Goal: Check status: Check status

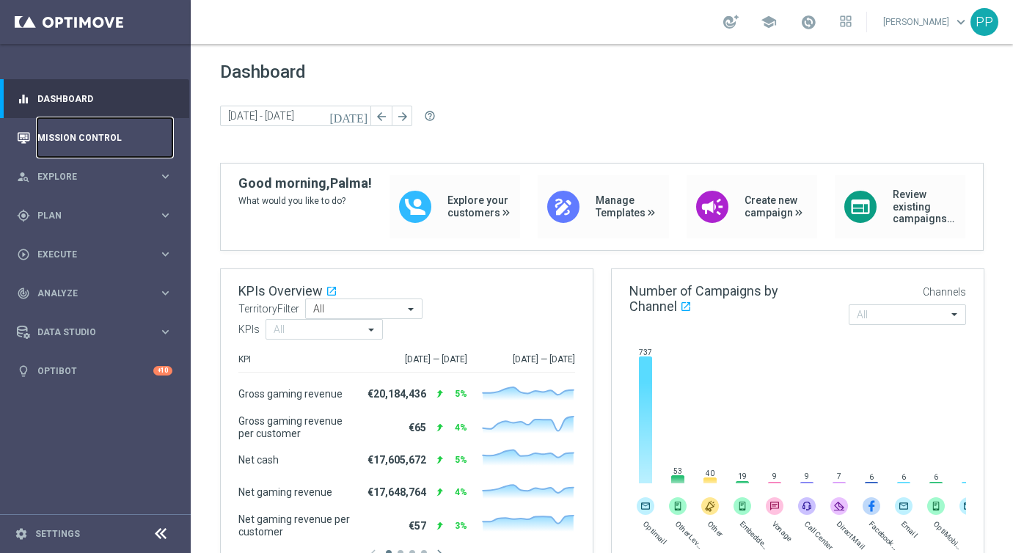
click at [103, 135] on link "Mission Control" at bounding box center [104, 137] width 135 height 39
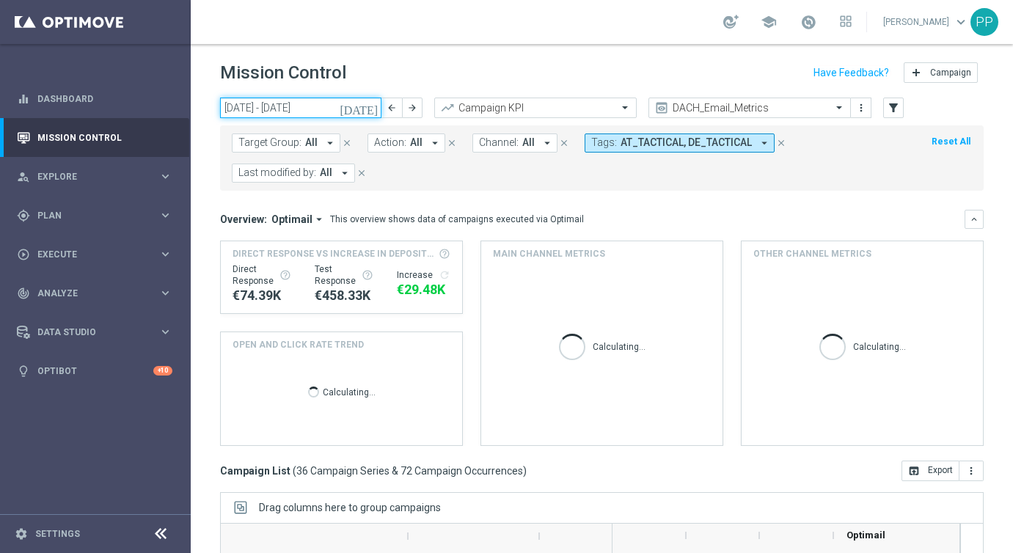
click at [327, 109] on input "[DATE] - [DATE]" at bounding box center [300, 108] width 161 height 21
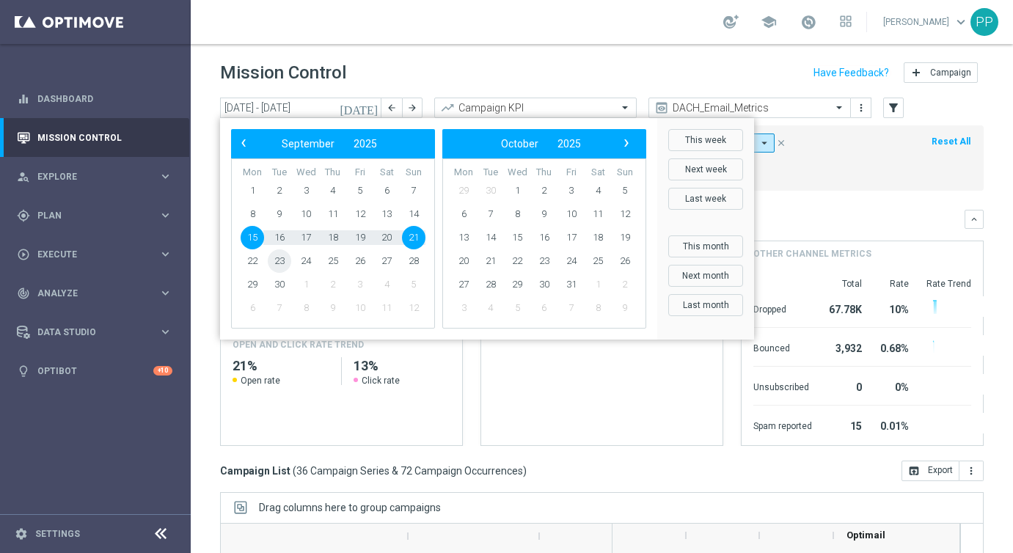
click at [275, 259] on span "23" at bounding box center [279, 260] width 23 height 23
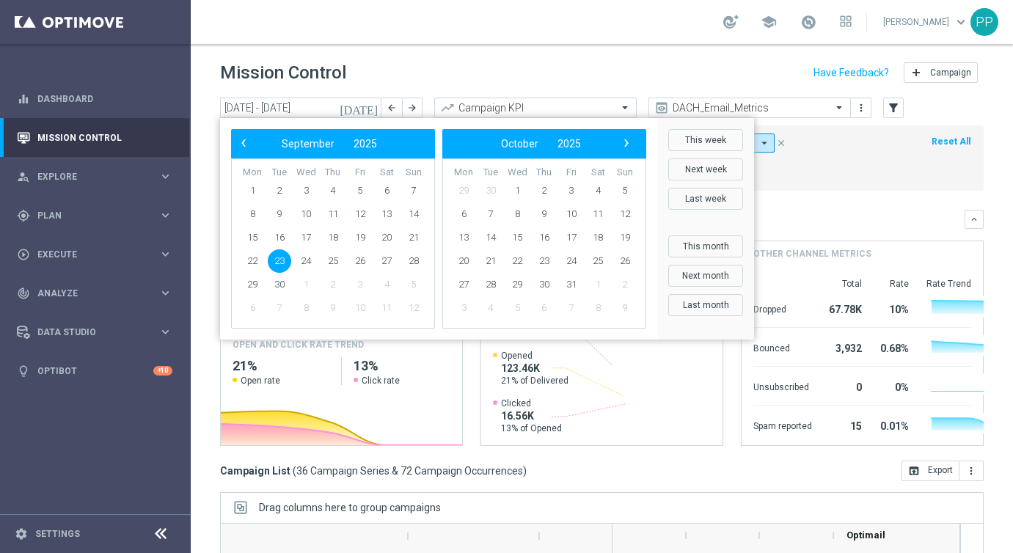
click at [275, 259] on span "23" at bounding box center [279, 260] width 23 height 23
type input "[DATE] - [DATE]"
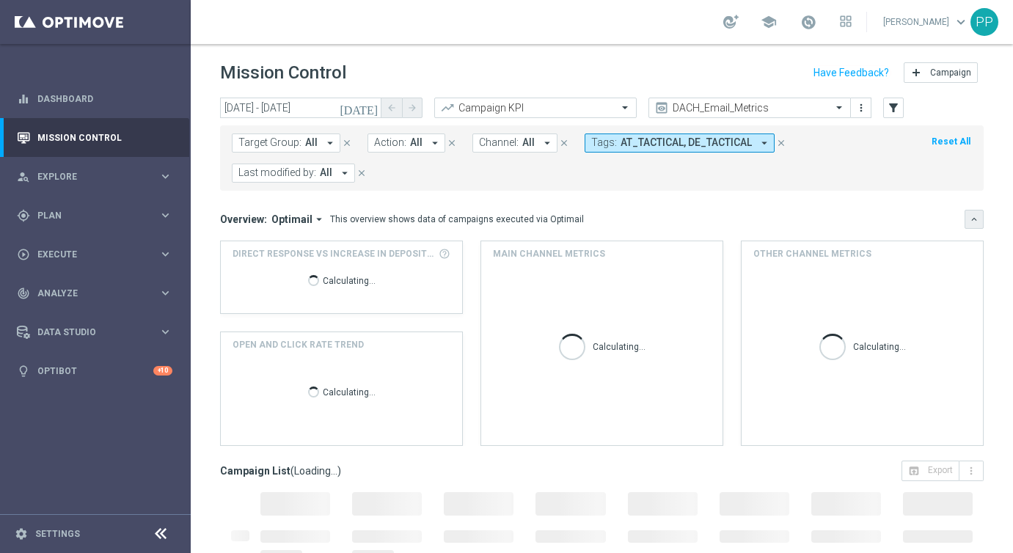
click at [974, 216] on icon "keyboard_arrow_down" at bounding box center [974, 219] width 10 height 10
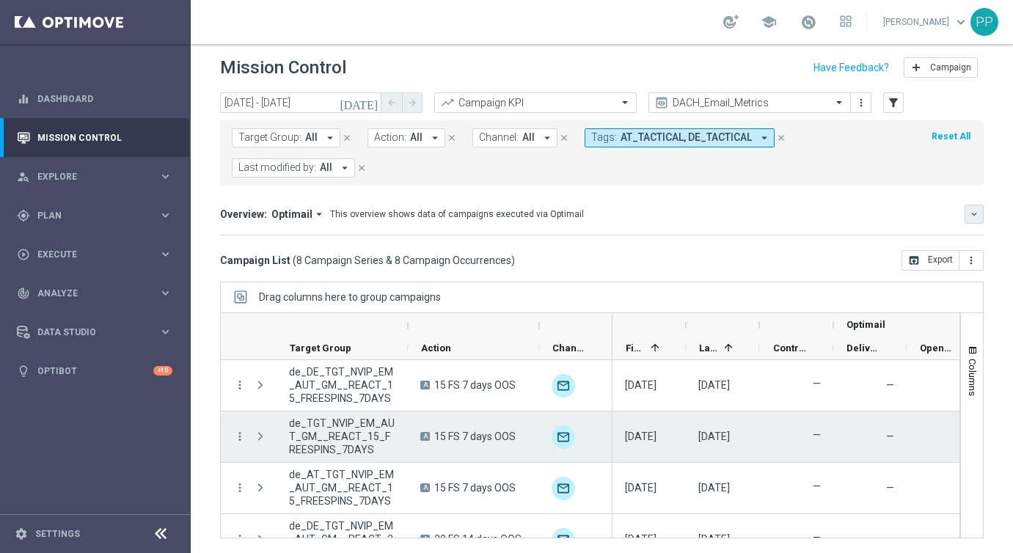
scroll to position [233, 0]
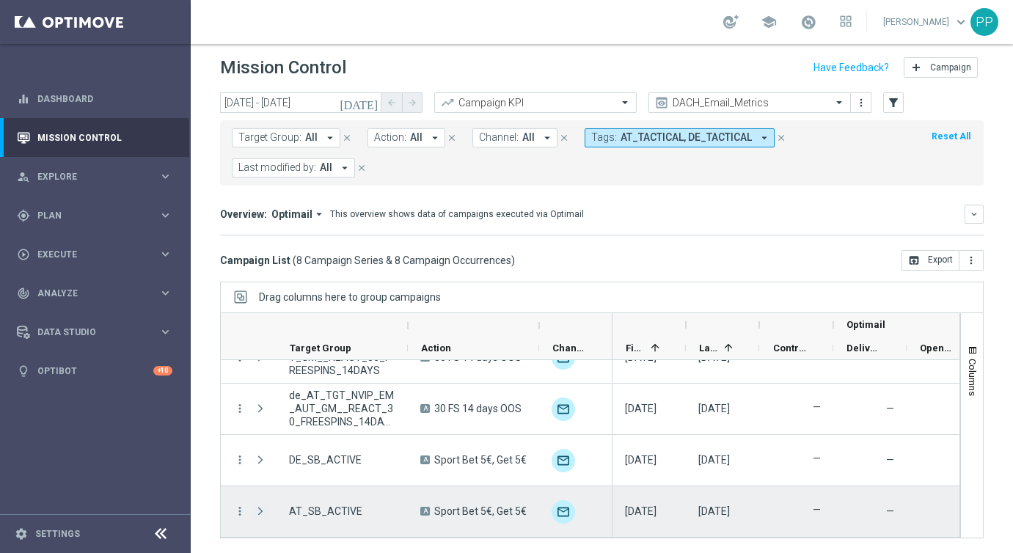
click at [258, 510] on span "Press SPACE to select this row." at bounding box center [260, 511] width 13 height 12
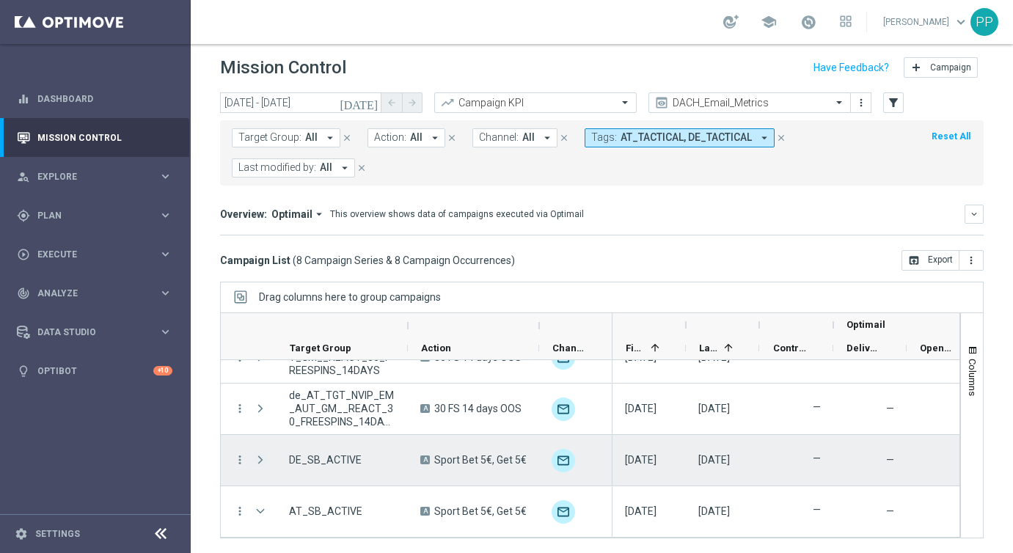
click at [260, 458] on span "Press SPACE to select this row." at bounding box center [260, 460] width 13 height 12
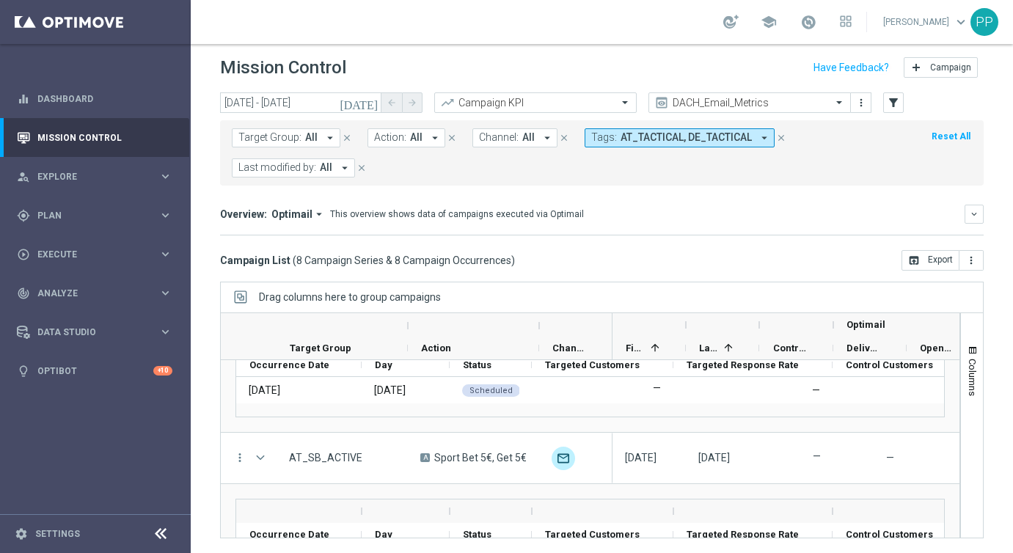
scroll to position [469, 0]
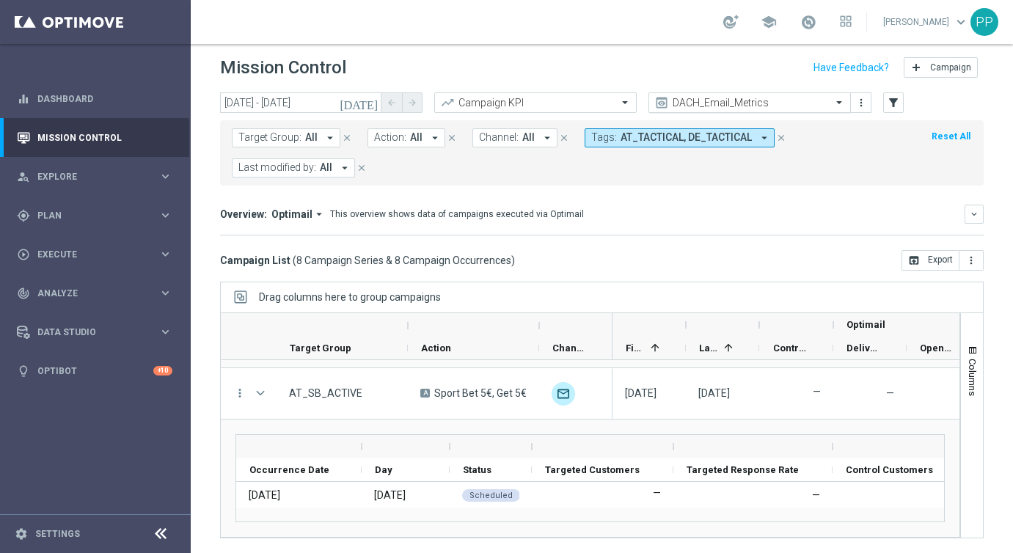
click at [703, 97] on input "text" at bounding box center [735, 103] width 157 height 12
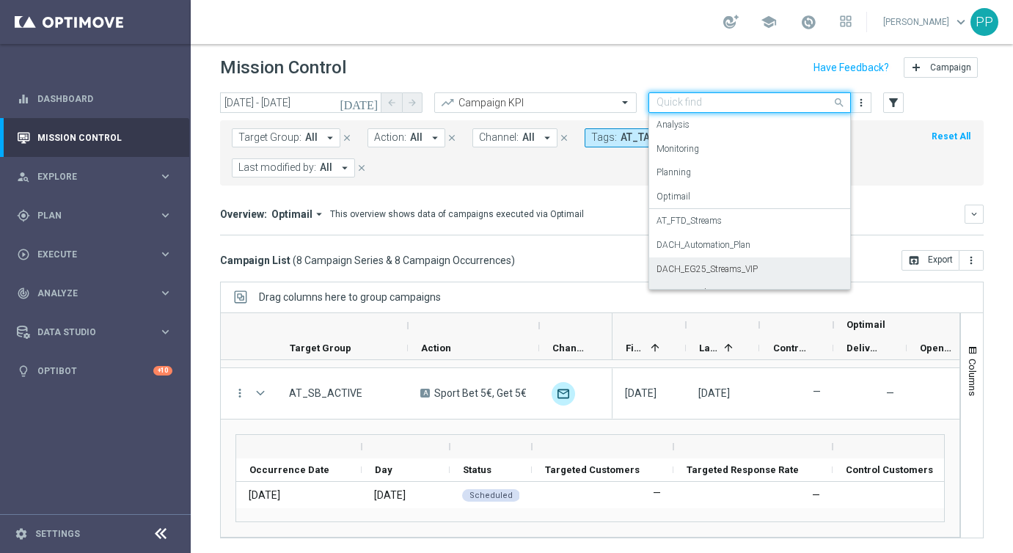
scroll to position [235, 0]
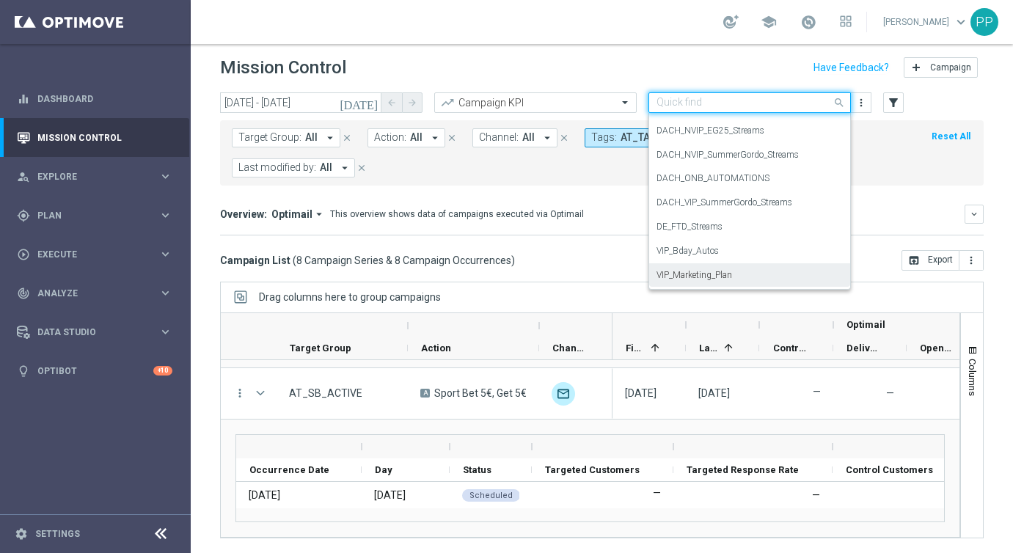
click at [682, 274] on label "VIP_Marketing_Plan" at bounding box center [695, 275] width 76 height 12
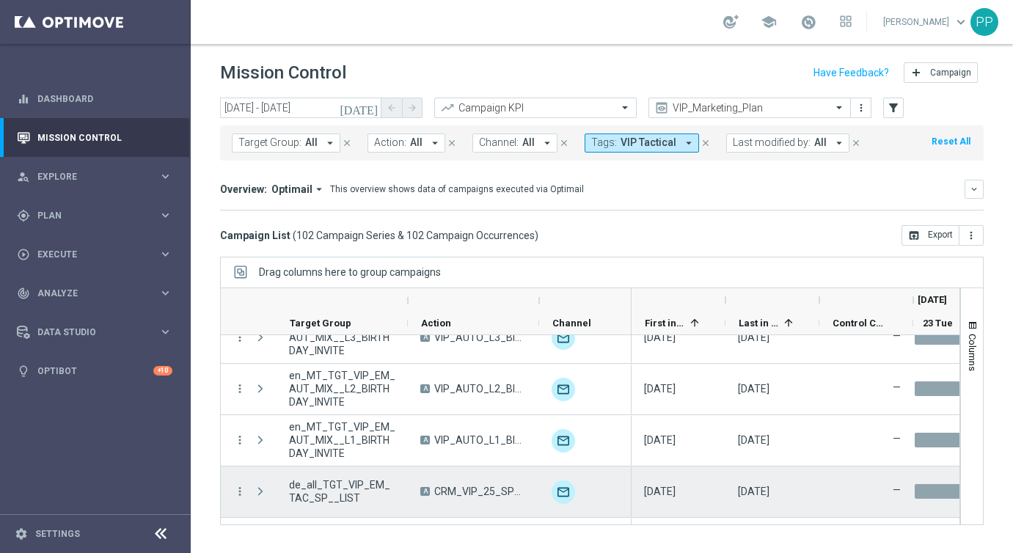
scroll to position [5048, 0]
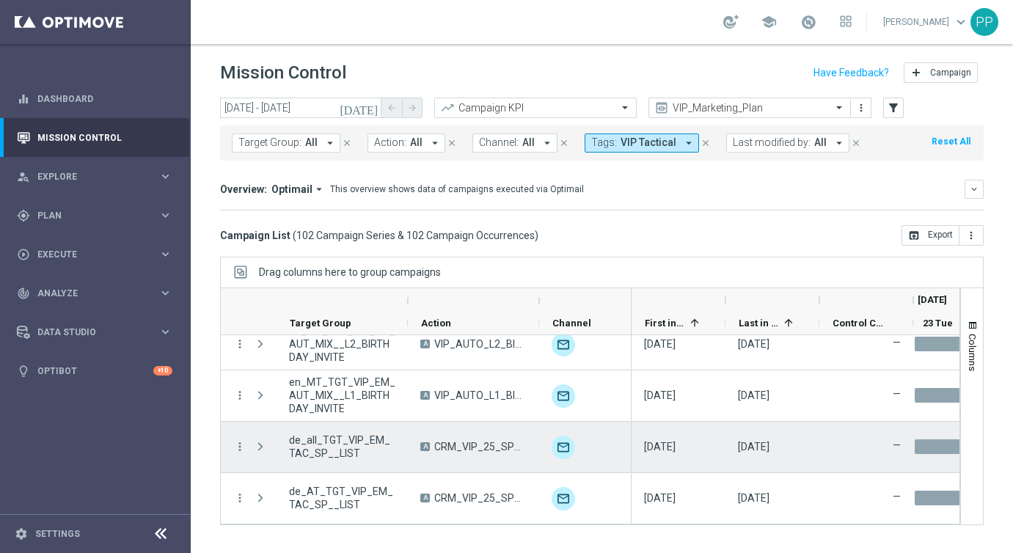
click at [259, 445] on span at bounding box center [260, 447] width 13 height 12
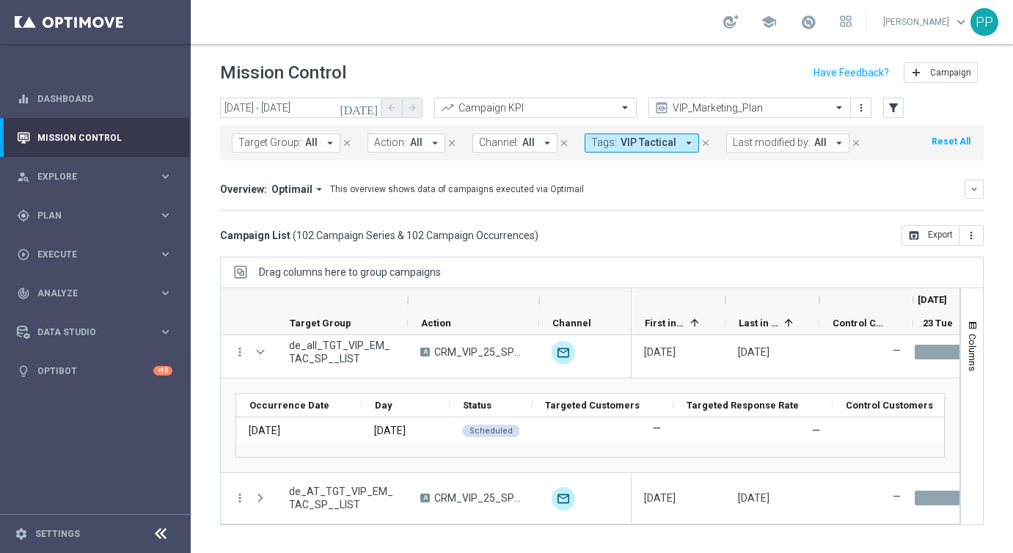
scroll to position [5143, 0]
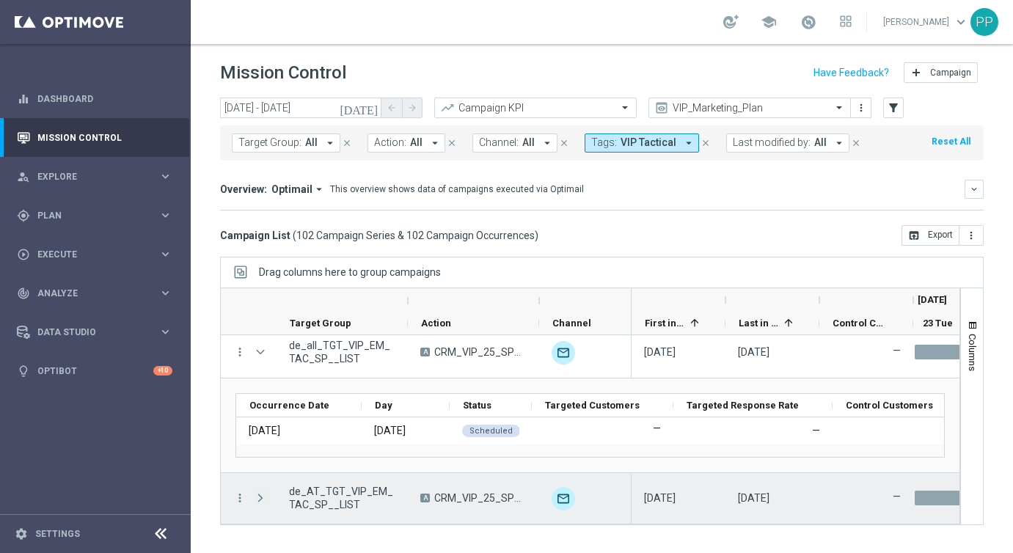
click at [259, 499] on span at bounding box center [260, 498] width 13 height 12
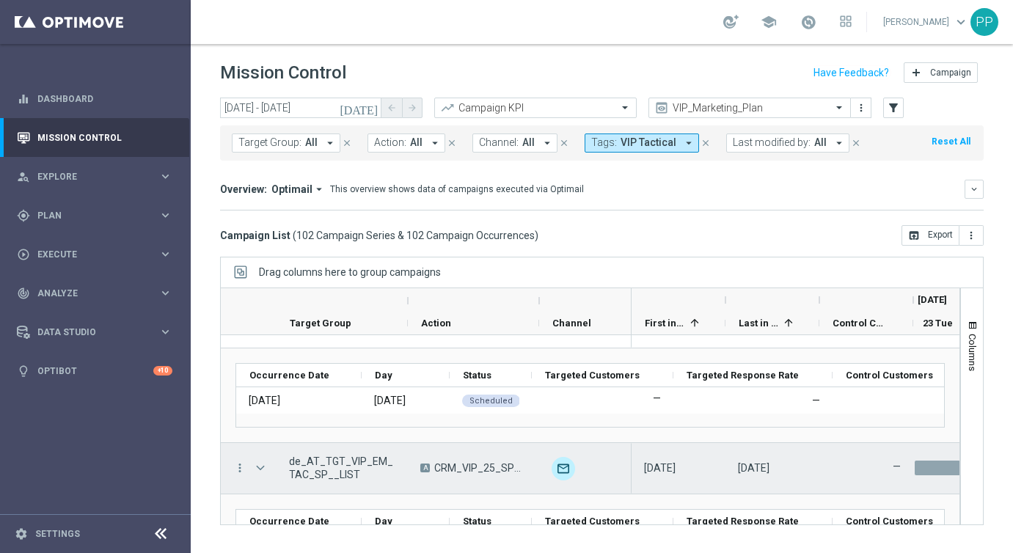
scroll to position [5238, 0]
